Goal: Task Accomplishment & Management: Complete application form

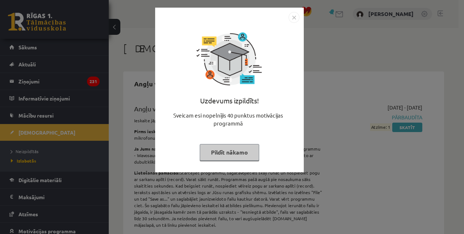
click at [296, 18] on img "Close" at bounding box center [293, 17] width 11 height 11
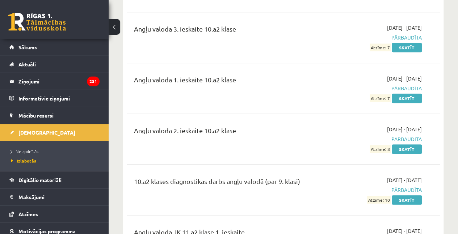
scroll to position [258, 0]
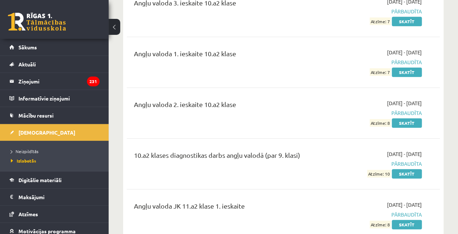
click at [58, 156] on li "Izlabotās" at bounding box center [56, 160] width 91 height 9
click at [58, 153] on link "Neizpildītās" at bounding box center [56, 151] width 91 height 7
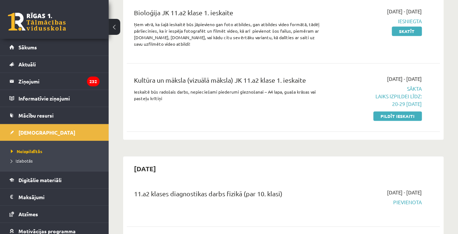
scroll to position [170, 0]
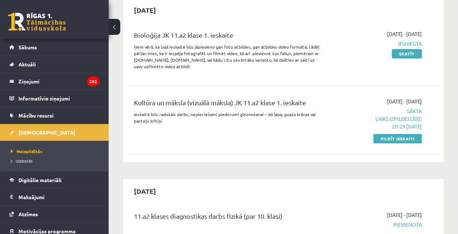
click at [384, 135] on link "Pildīt ieskaiti" at bounding box center [397, 138] width 49 height 9
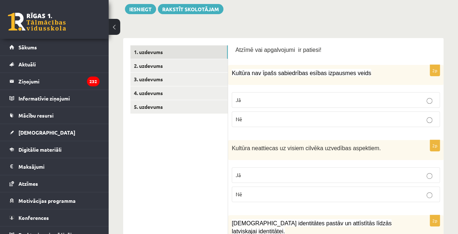
scroll to position [108, 0]
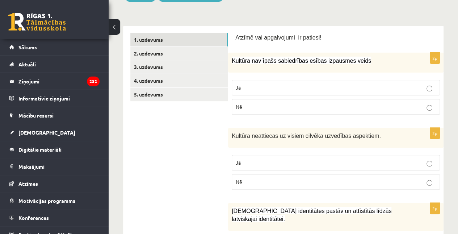
click at [301, 108] on p "Nē" at bounding box center [336, 107] width 200 height 8
click at [301, 183] on p "Nē" at bounding box center [336, 182] width 200 height 8
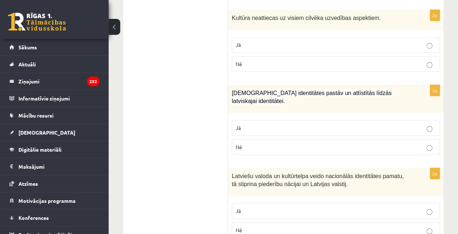
scroll to position [245, 0]
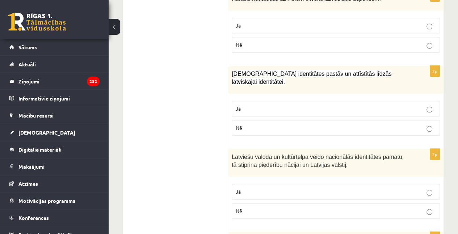
click at [291, 103] on label "Jā" at bounding box center [336, 109] width 208 height 16
click at [305, 188] on p "Jā" at bounding box center [336, 192] width 200 height 8
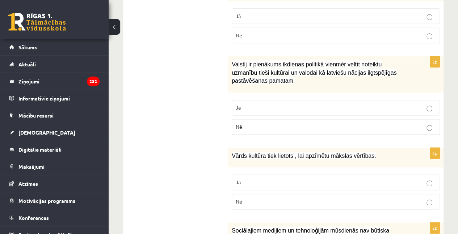
scroll to position [424, 0]
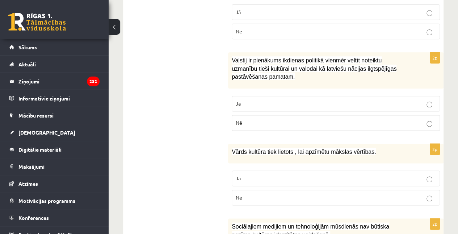
click at [293, 102] on p "Jā" at bounding box center [336, 104] width 200 height 8
click at [333, 180] on label "Jā" at bounding box center [336, 178] width 208 height 16
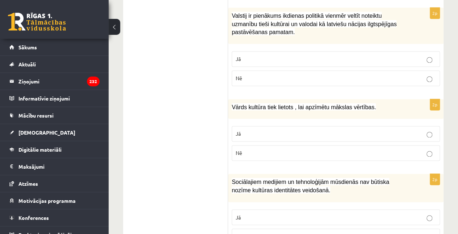
scroll to position [496, 0]
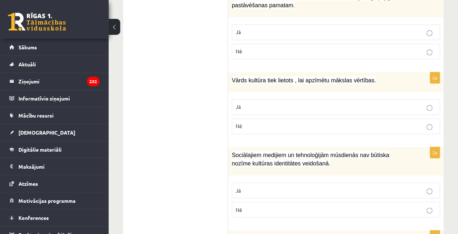
click at [332, 205] on p "Nē" at bounding box center [336, 209] width 200 height 8
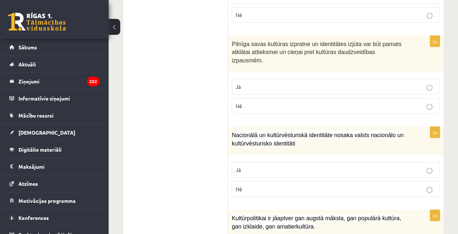
scroll to position [723, 0]
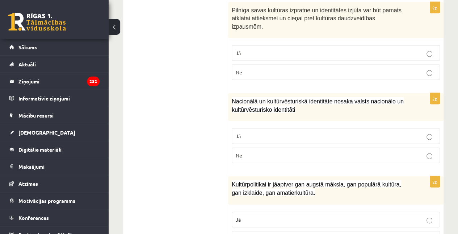
click at [298, 132] on p "Jā" at bounding box center [336, 136] width 200 height 8
click at [298, 49] on p "Jā" at bounding box center [336, 53] width 200 height 8
click at [298, 216] on p "Jā" at bounding box center [336, 220] width 200 height 8
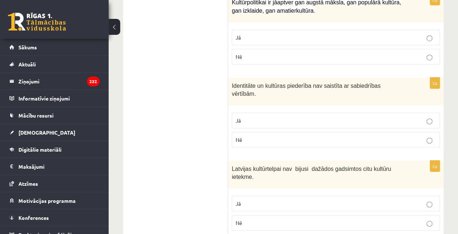
scroll to position [901, 0]
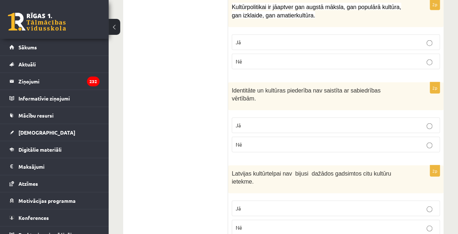
click at [291, 141] on p "Nē" at bounding box center [336, 145] width 200 height 8
click at [292, 224] on p "Nē" at bounding box center [336, 228] width 200 height 8
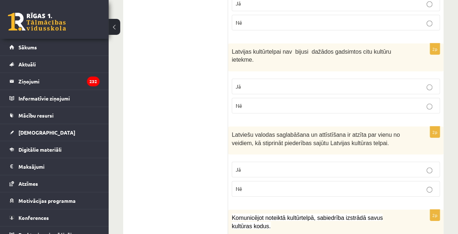
scroll to position [1114, 0]
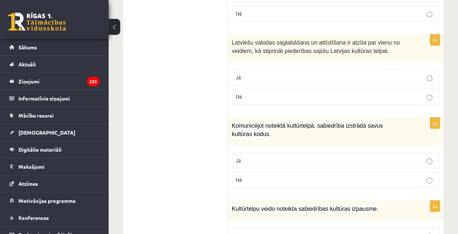
click at [281, 156] on p "Jā" at bounding box center [336, 160] width 200 height 8
click at [285, 70] on label "Jā" at bounding box center [336, 78] width 208 height 16
click at [319, 231] on p "Jā" at bounding box center [336, 235] width 200 height 8
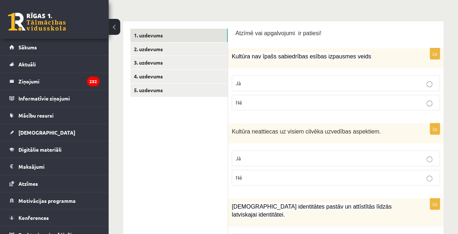
scroll to position [111, 0]
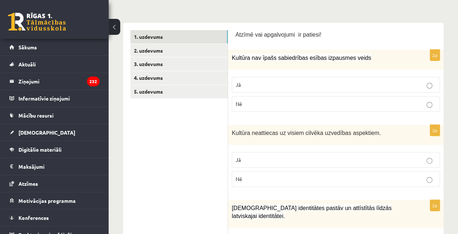
click at [162, 76] on link "4. uzdevums" at bounding box center [178, 77] width 97 height 13
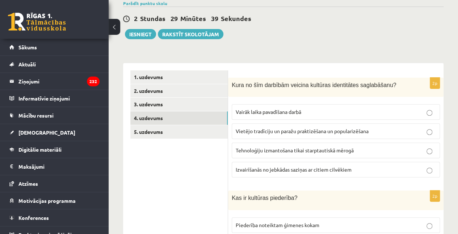
scroll to position [43, 0]
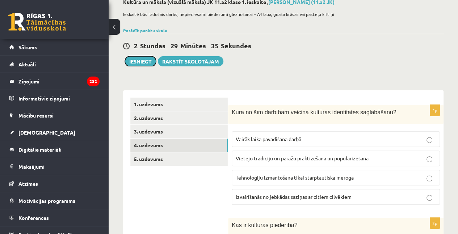
click at [141, 58] on button "Iesniegt" at bounding box center [140, 61] width 31 height 10
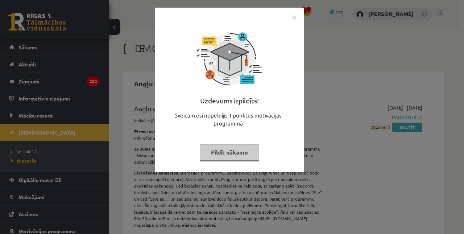
click at [295, 14] on img "Close" at bounding box center [293, 17] width 11 height 11
